Goal: Answer question/provide support

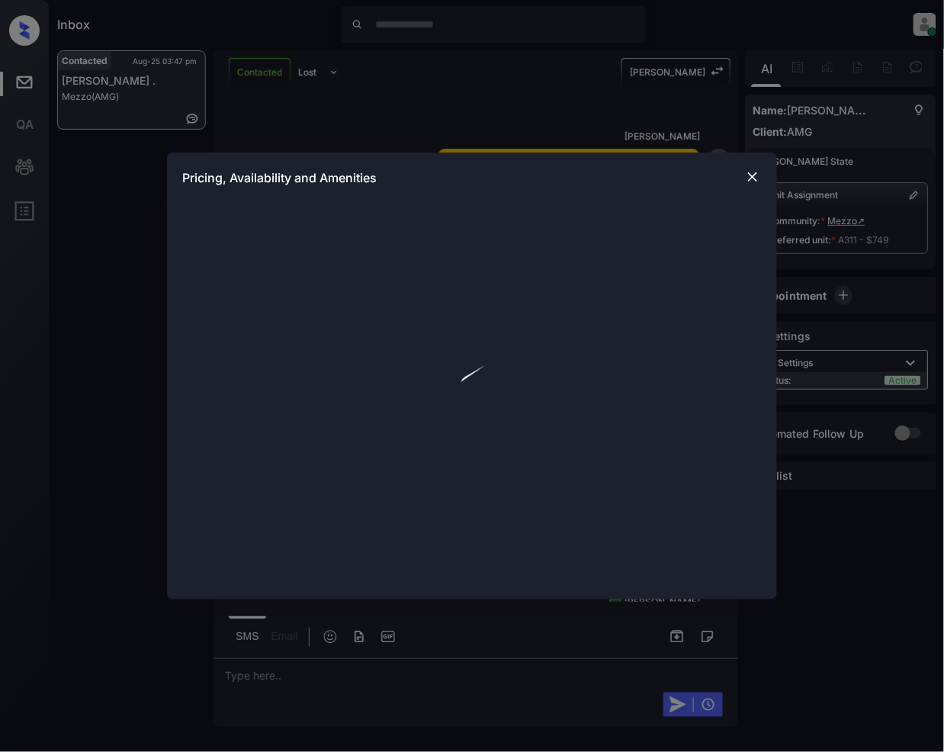
scroll to position [3446, 0]
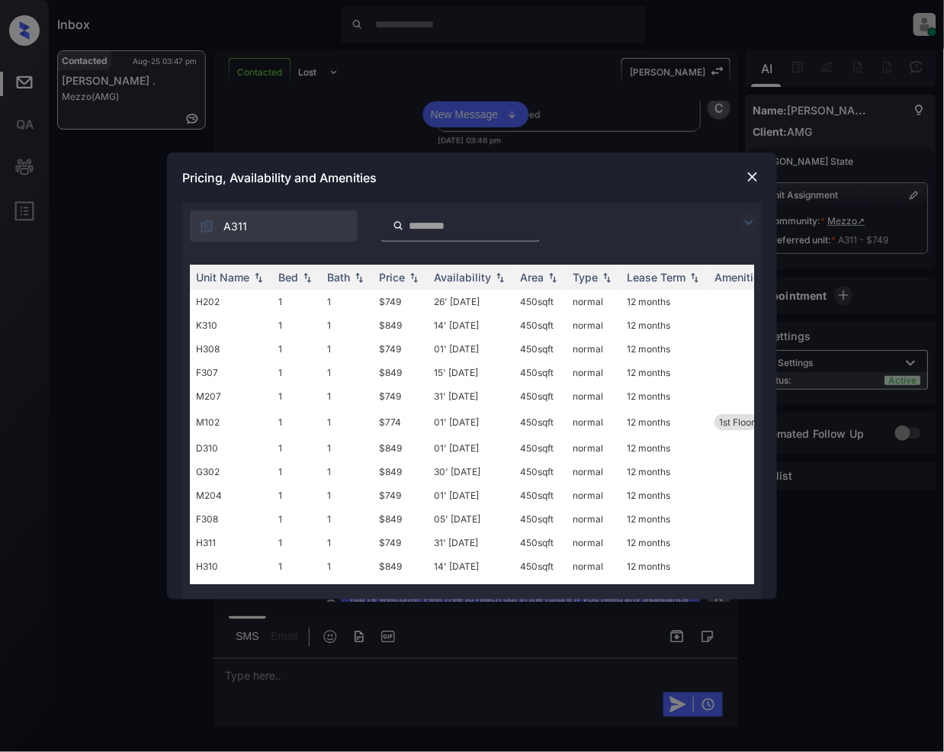
click at [747, 213] on img at bounding box center [748, 222] width 18 height 18
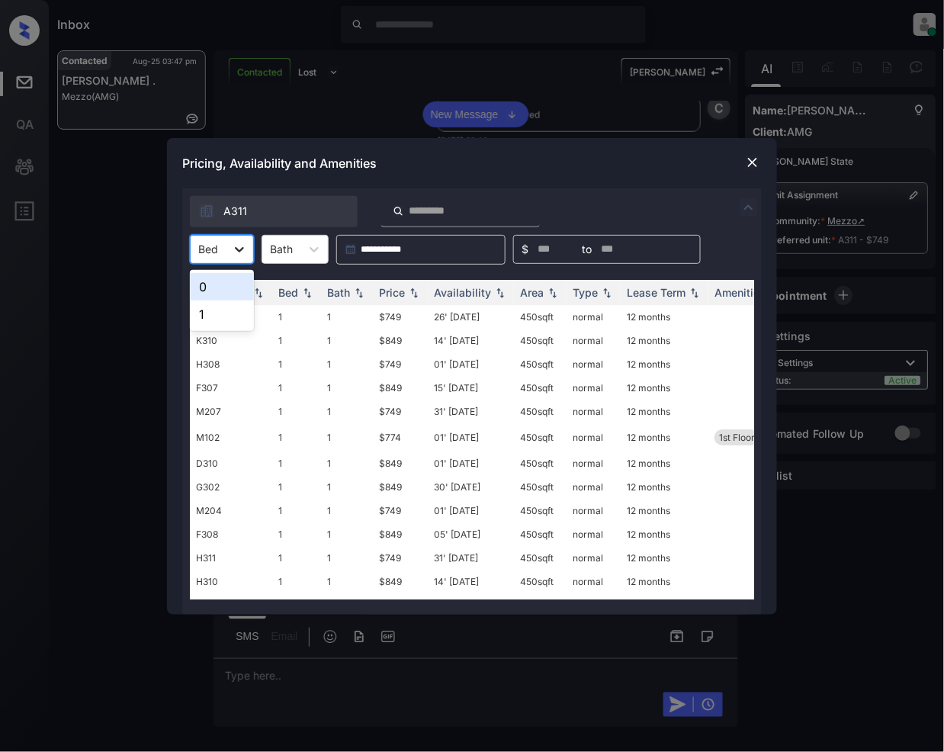
click at [232, 236] on div at bounding box center [239, 249] width 27 height 27
click at [208, 291] on div "0" at bounding box center [222, 286] width 64 height 27
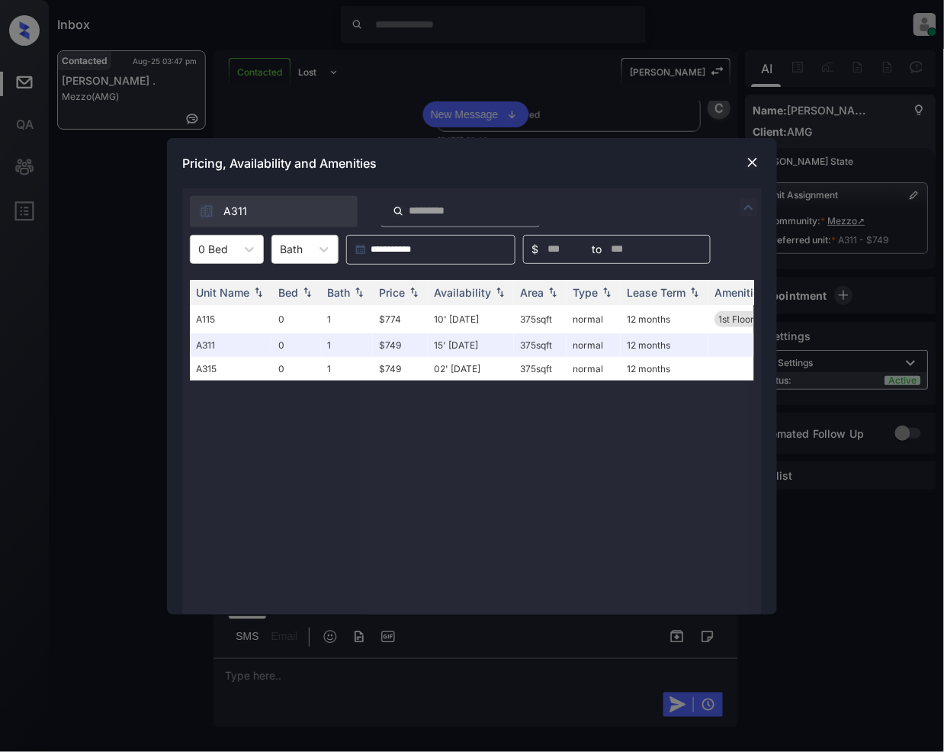
click at [745, 160] on img at bounding box center [752, 162] width 15 height 15
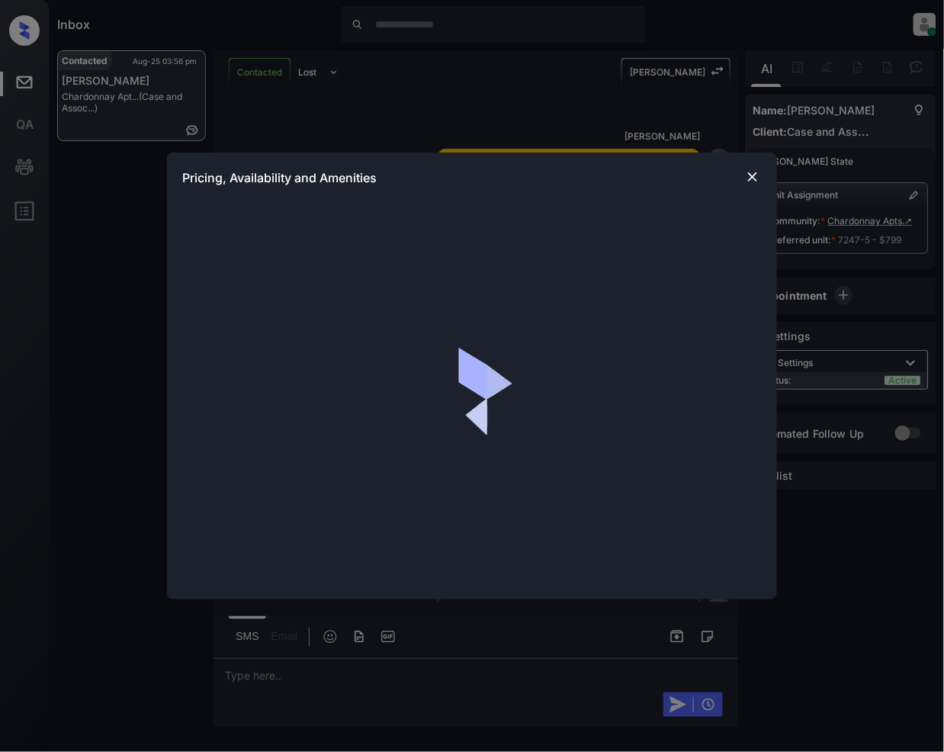
scroll to position [2630, 0]
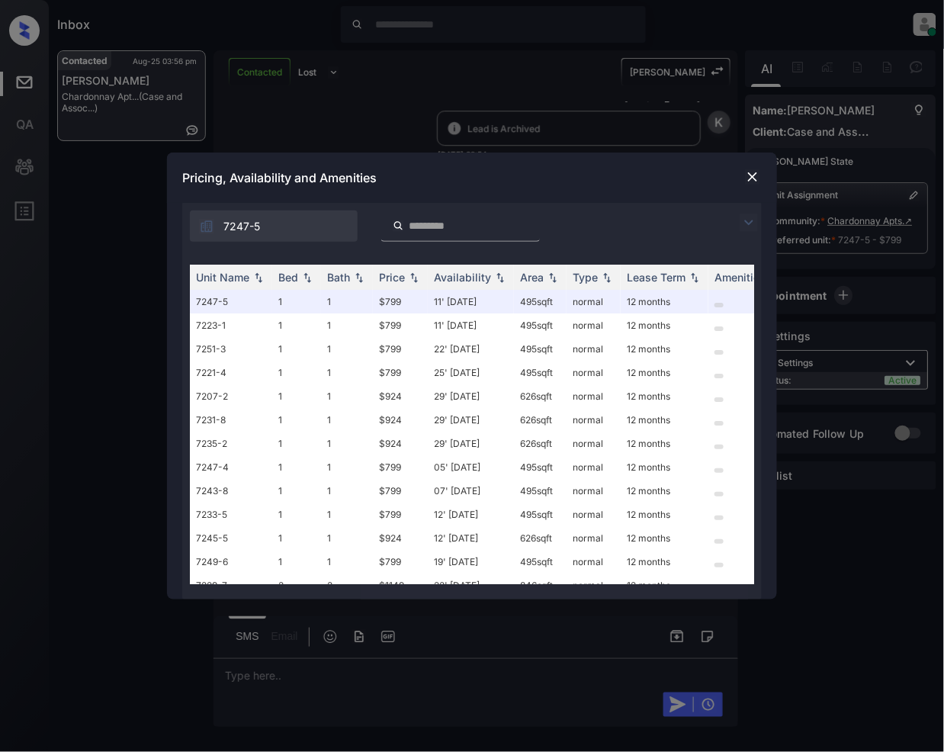
drag, startPoint x: 750, startPoint y: 223, endPoint x: 502, endPoint y: 159, distance: 256.6
click at [750, 221] on img at bounding box center [748, 222] width 18 height 18
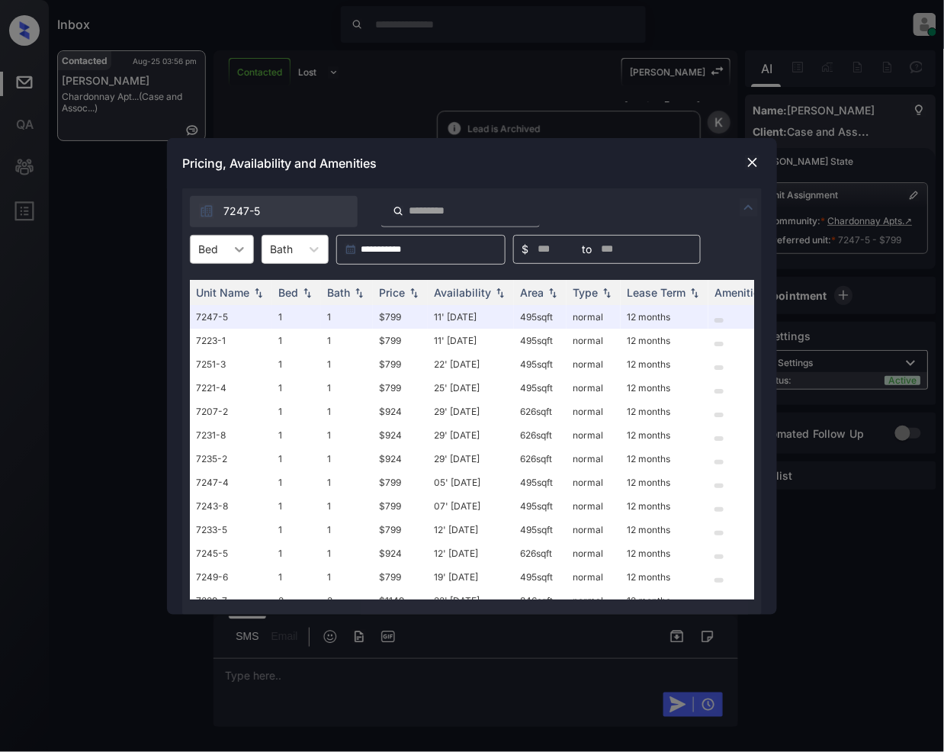
click at [226, 257] on div at bounding box center [239, 249] width 27 height 27
click at [211, 290] on div "1" at bounding box center [222, 286] width 64 height 27
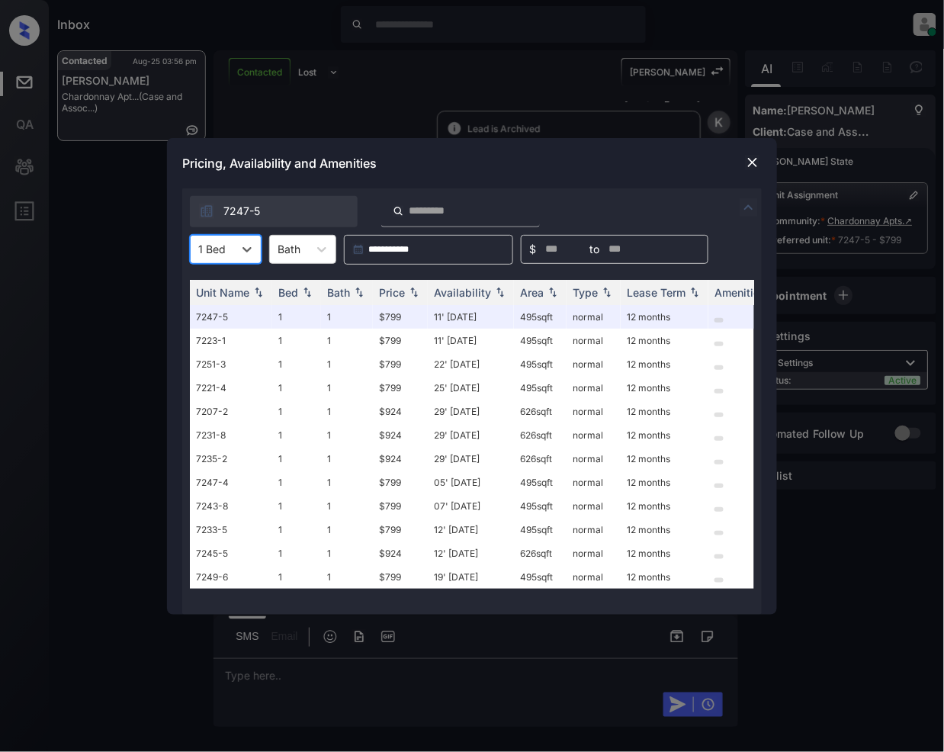
scroll to position [5, 0]
click at [750, 159] on img at bounding box center [752, 162] width 15 height 15
